Goal: Transaction & Acquisition: Purchase product/service

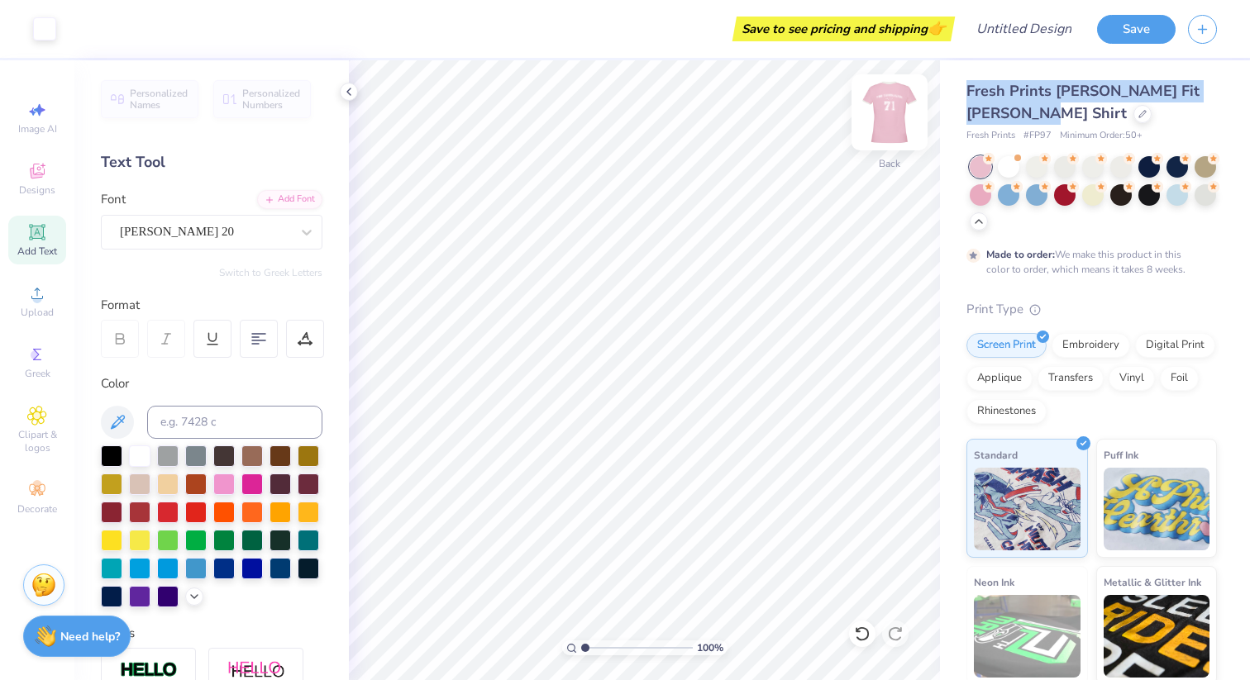
click at [902, 117] on img at bounding box center [890, 112] width 66 height 66
click at [890, 112] on img at bounding box center [890, 112] width 66 height 66
click at [895, 117] on img at bounding box center [890, 112] width 66 height 66
click at [895, 117] on img at bounding box center [889, 112] width 33 height 33
click at [885, 108] on img at bounding box center [890, 112] width 66 height 66
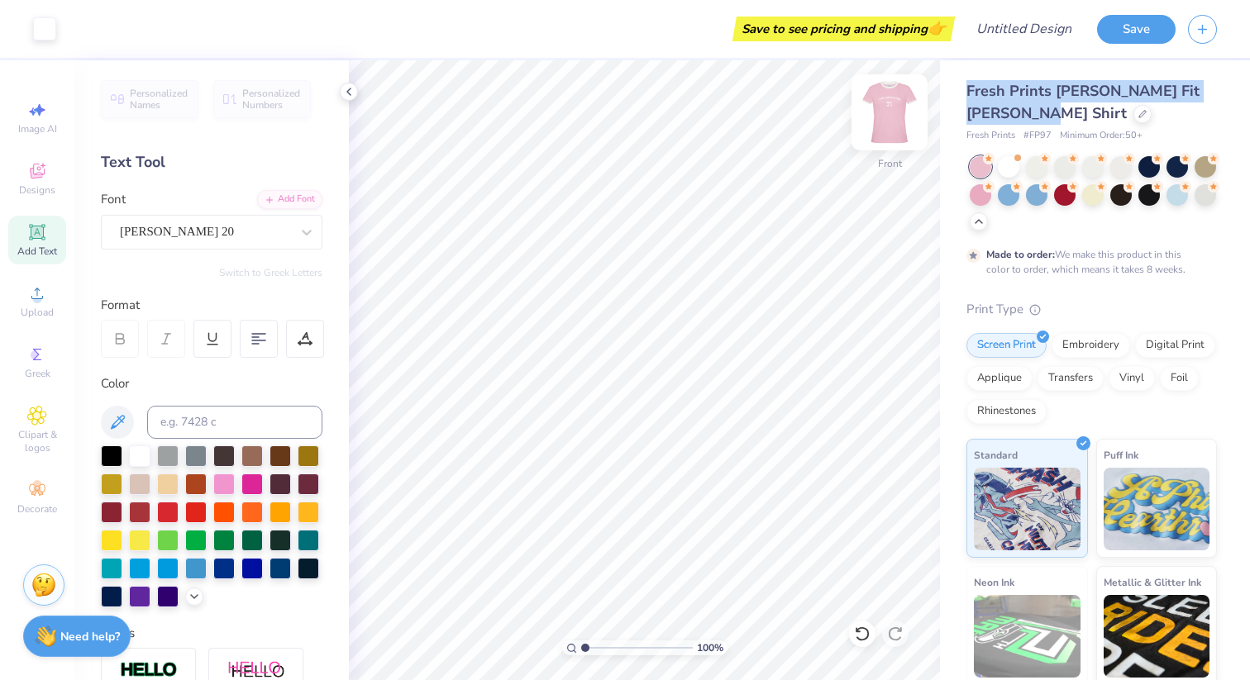
click at [895, 104] on img at bounding box center [890, 112] width 66 height 66
click at [887, 106] on img at bounding box center [890, 112] width 66 height 66
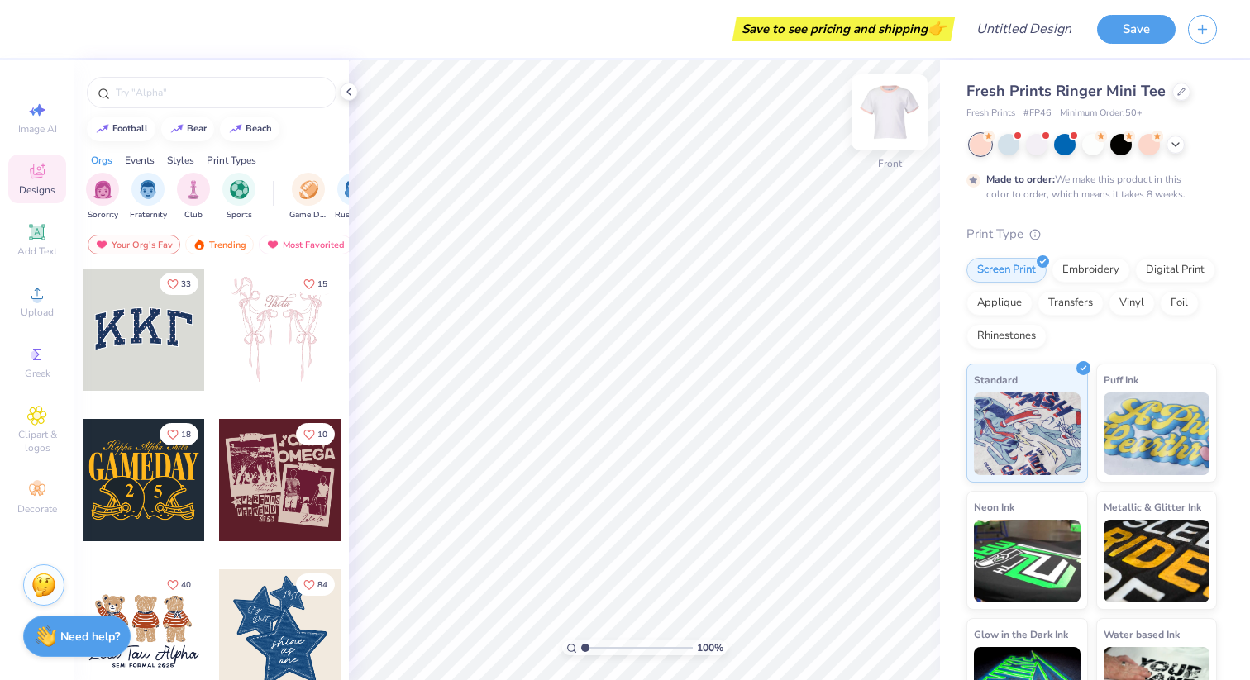
click at [885, 107] on img at bounding box center [890, 112] width 66 height 66
